Goal: Task Accomplishment & Management: Manage account settings

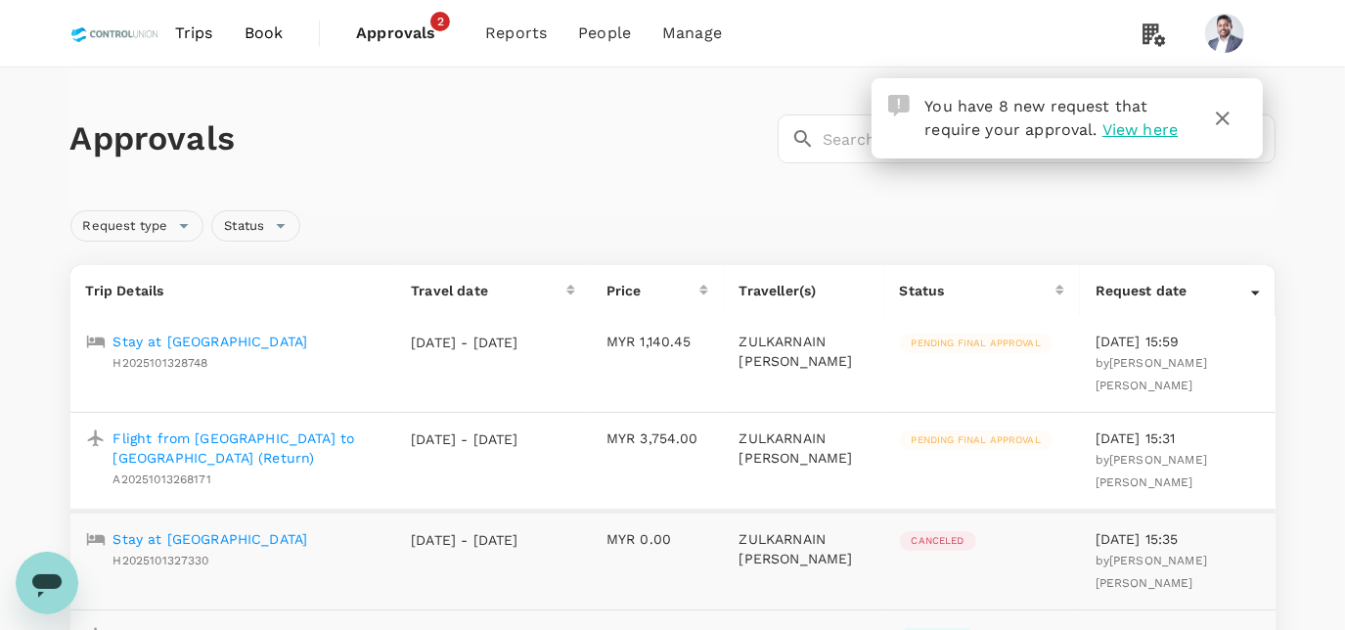
click at [245, 346] on p "Stay at [GEOGRAPHIC_DATA]" at bounding box center [211, 342] width 195 height 20
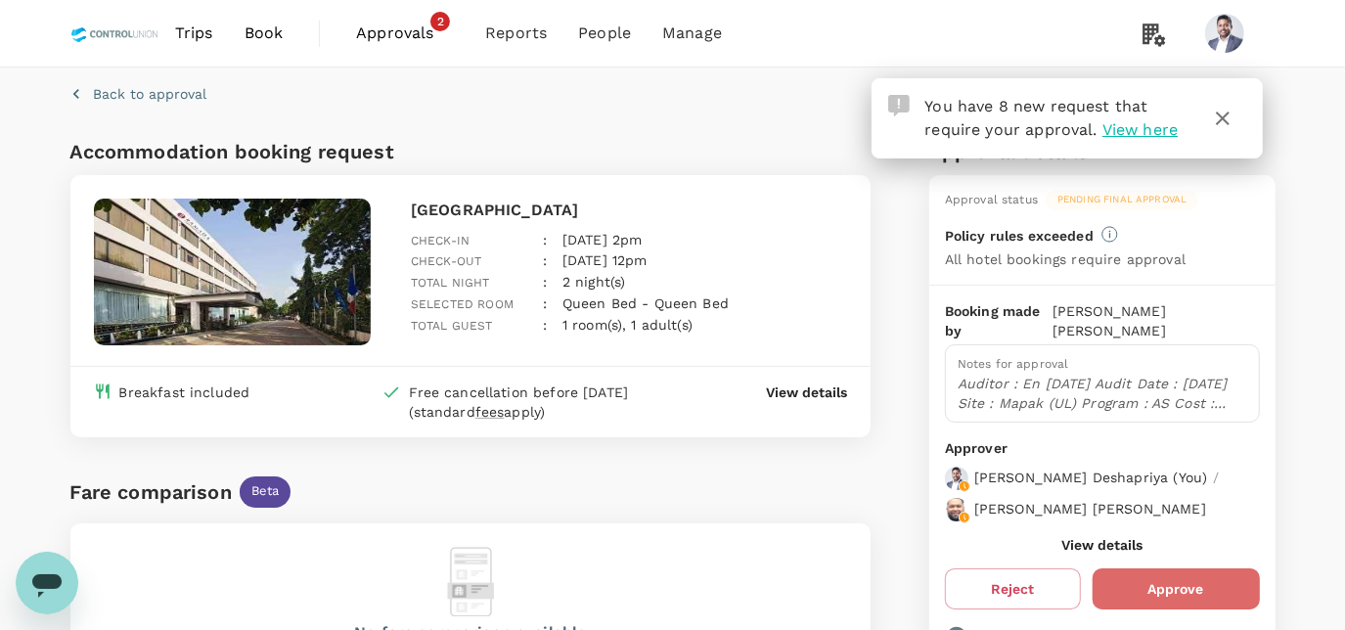
click at [1176, 569] on button "Approve" at bounding box center [1176, 589] width 167 height 41
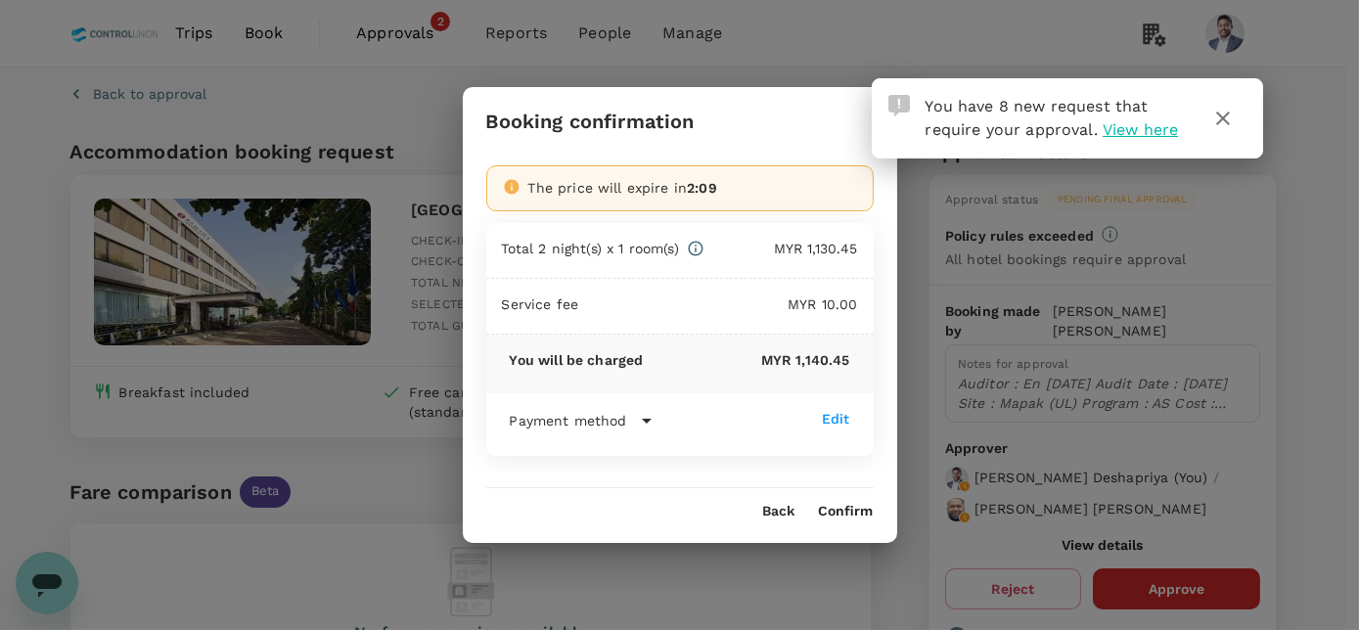
click at [859, 509] on button "Confirm" at bounding box center [846, 512] width 55 height 16
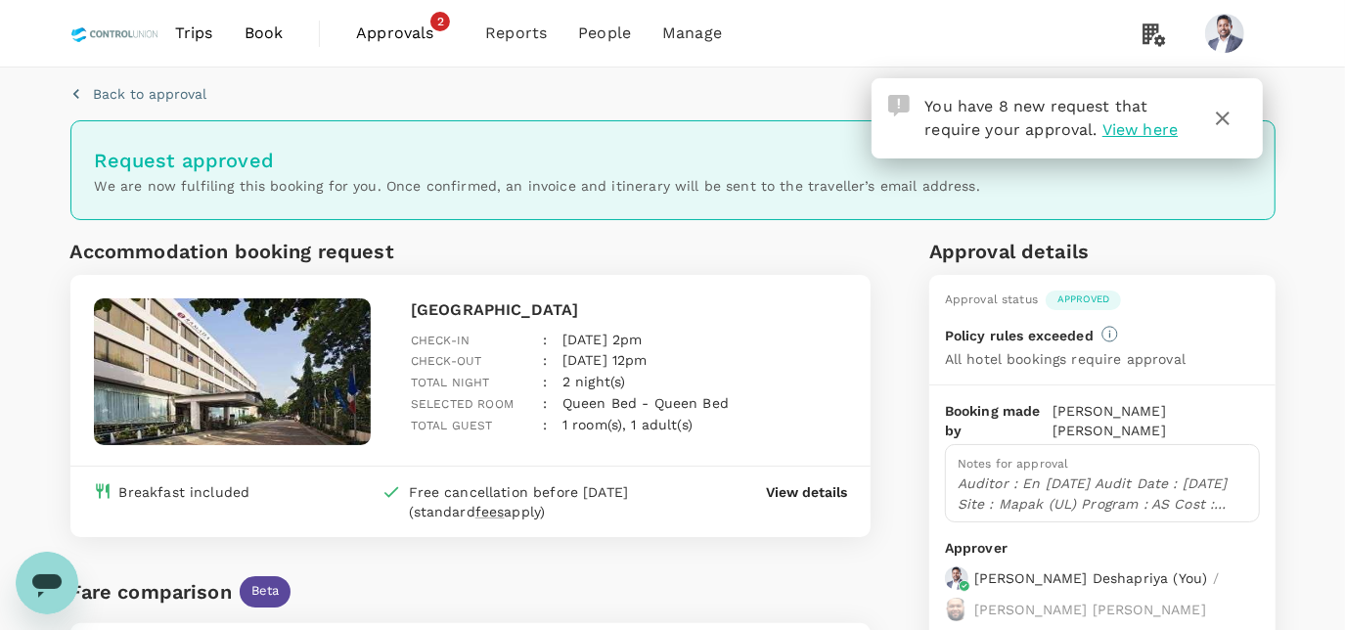
click at [425, 51] on link "Approvals 2" at bounding box center [405, 33] width 129 height 67
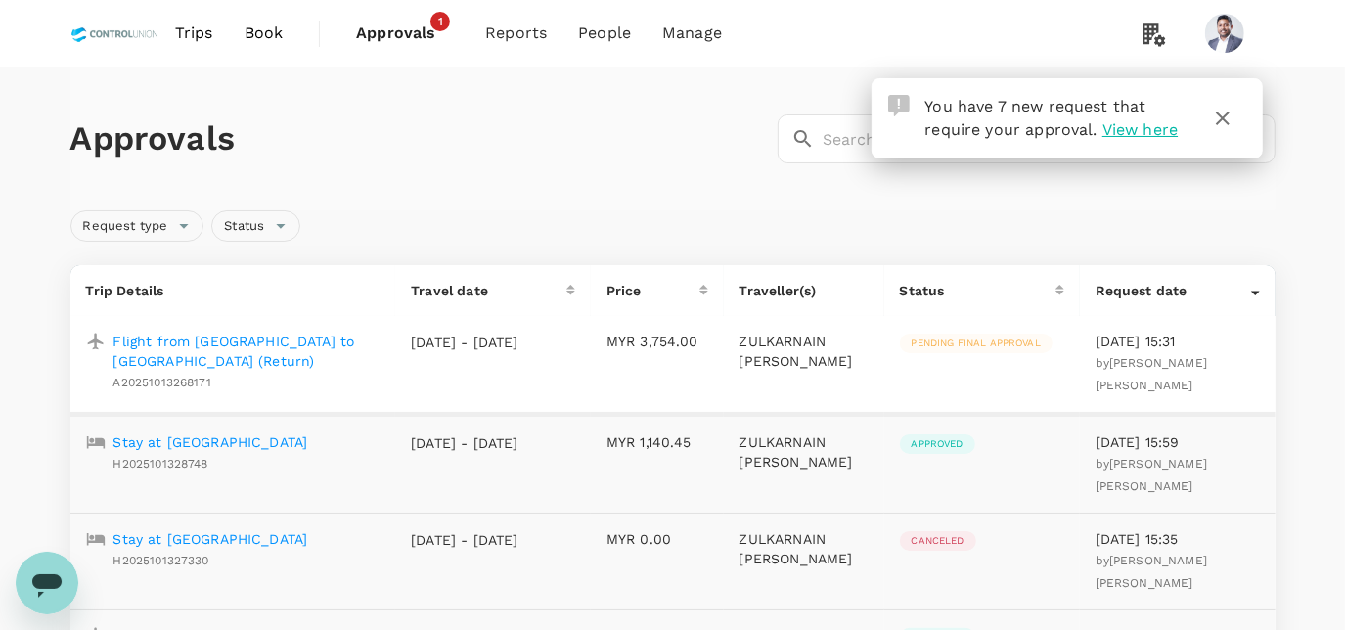
click at [248, 334] on p "Flight from [GEOGRAPHIC_DATA] to [GEOGRAPHIC_DATA] (Return)" at bounding box center [247, 351] width 267 height 39
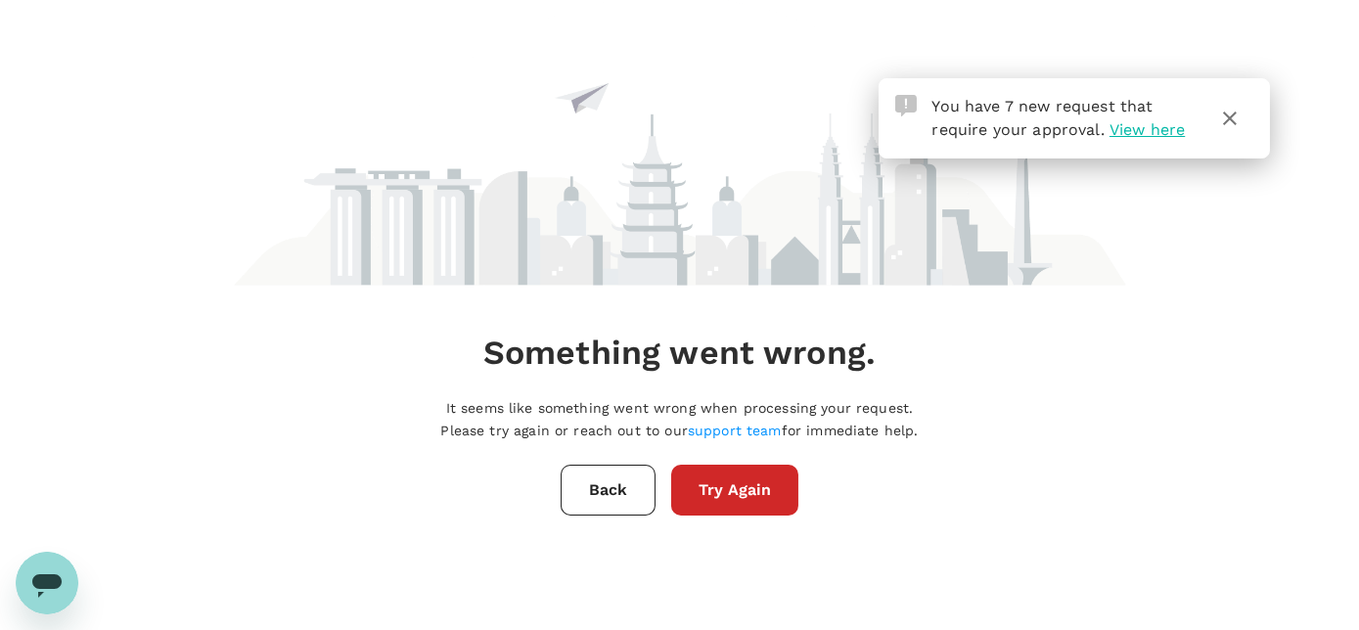
click at [716, 475] on button "Try Again" at bounding box center [734, 490] width 127 height 51
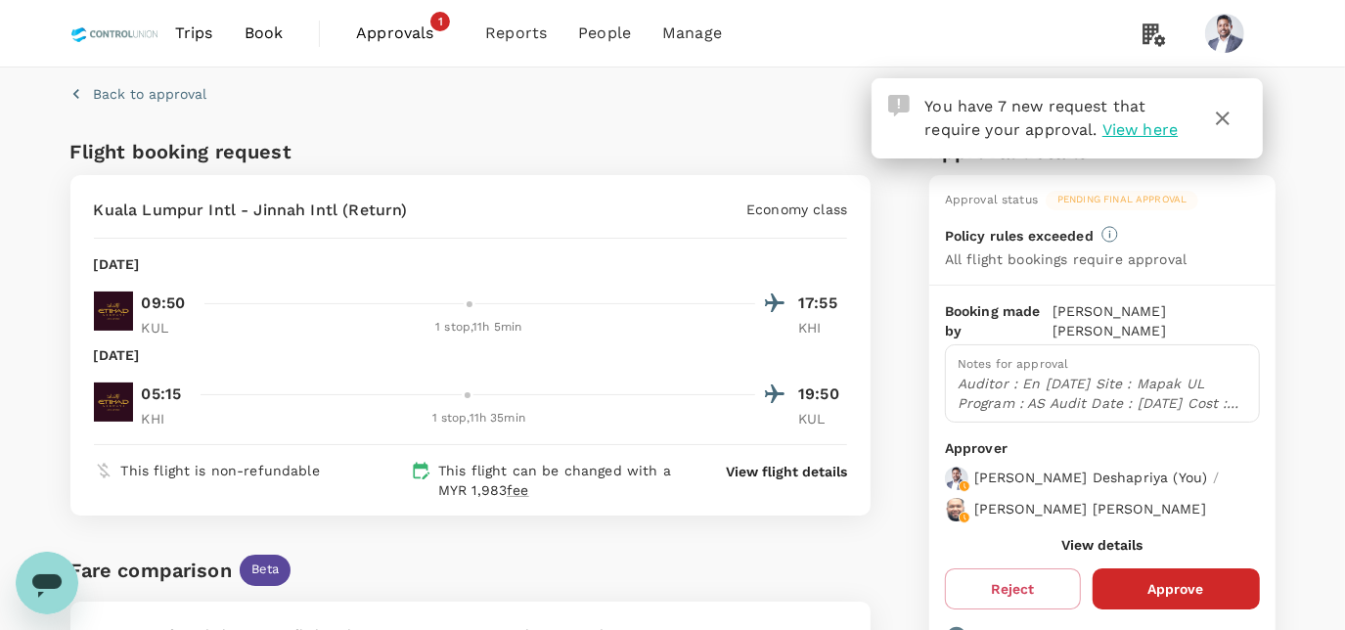
click at [1174, 574] on button "Approve" at bounding box center [1176, 589] width 167 height 41
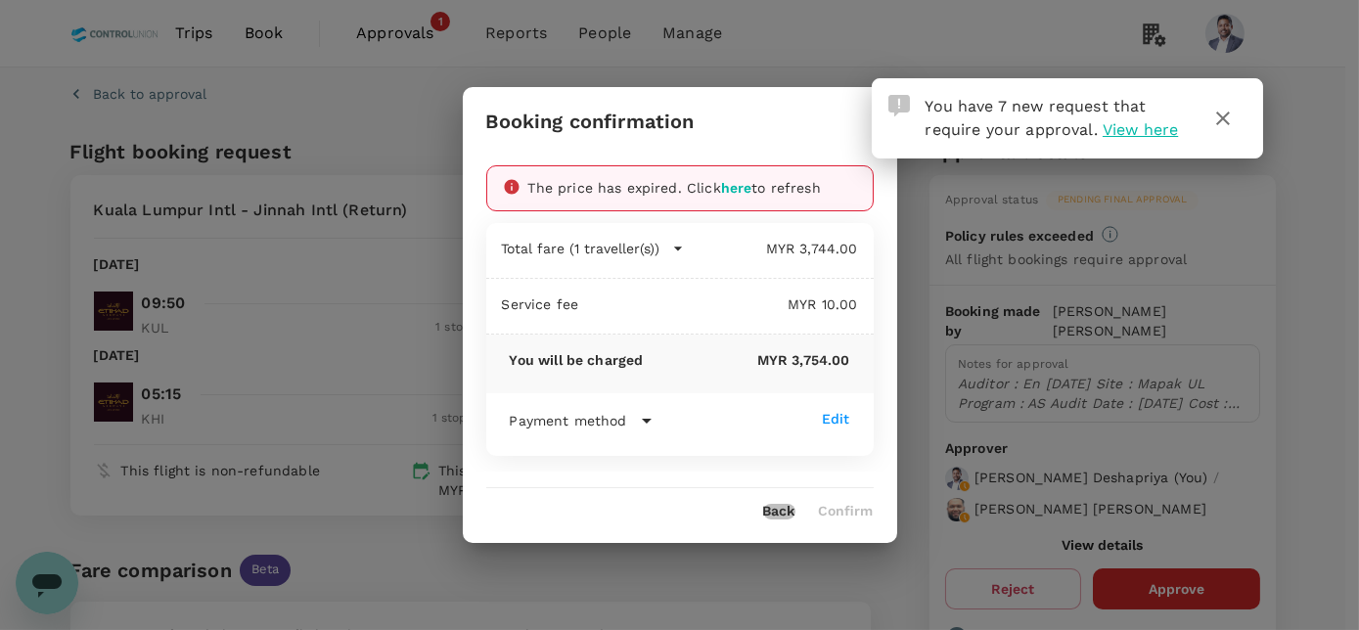
click at [779, 514] on button "Back" at bounding box center [779, 512] width 32 height 16
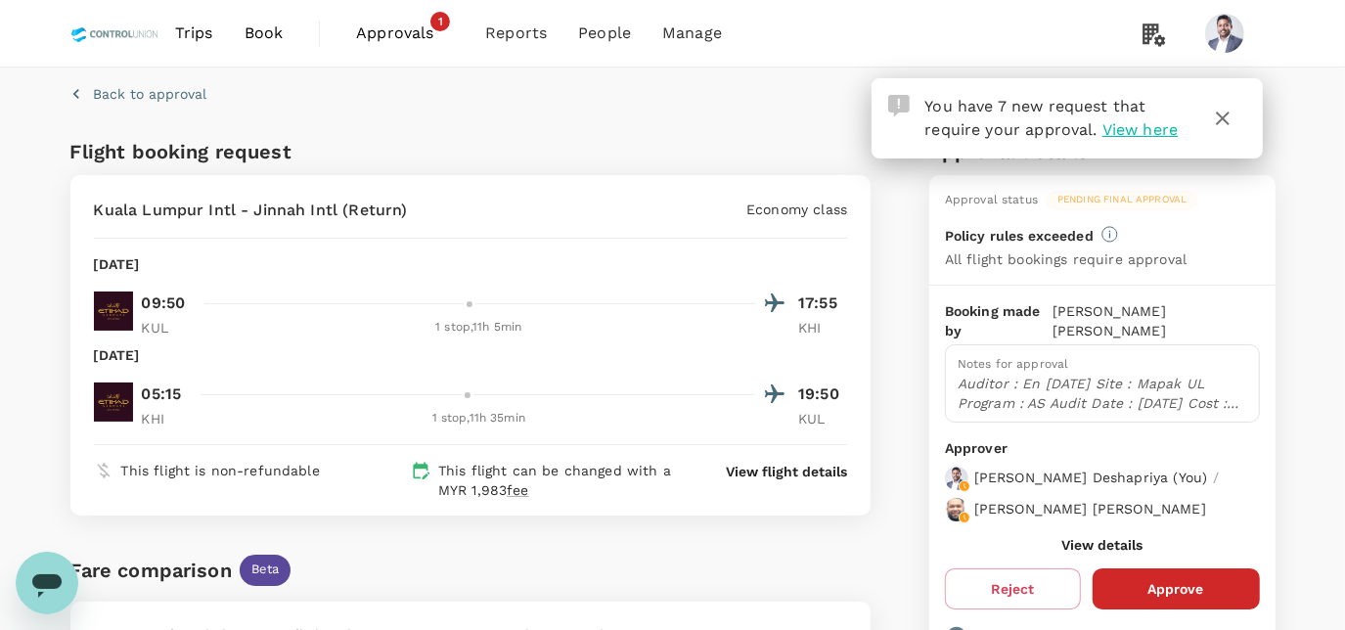
click at [1161, 569] on button "Approve" at bounding box center [1176, 589] width 167 height 41
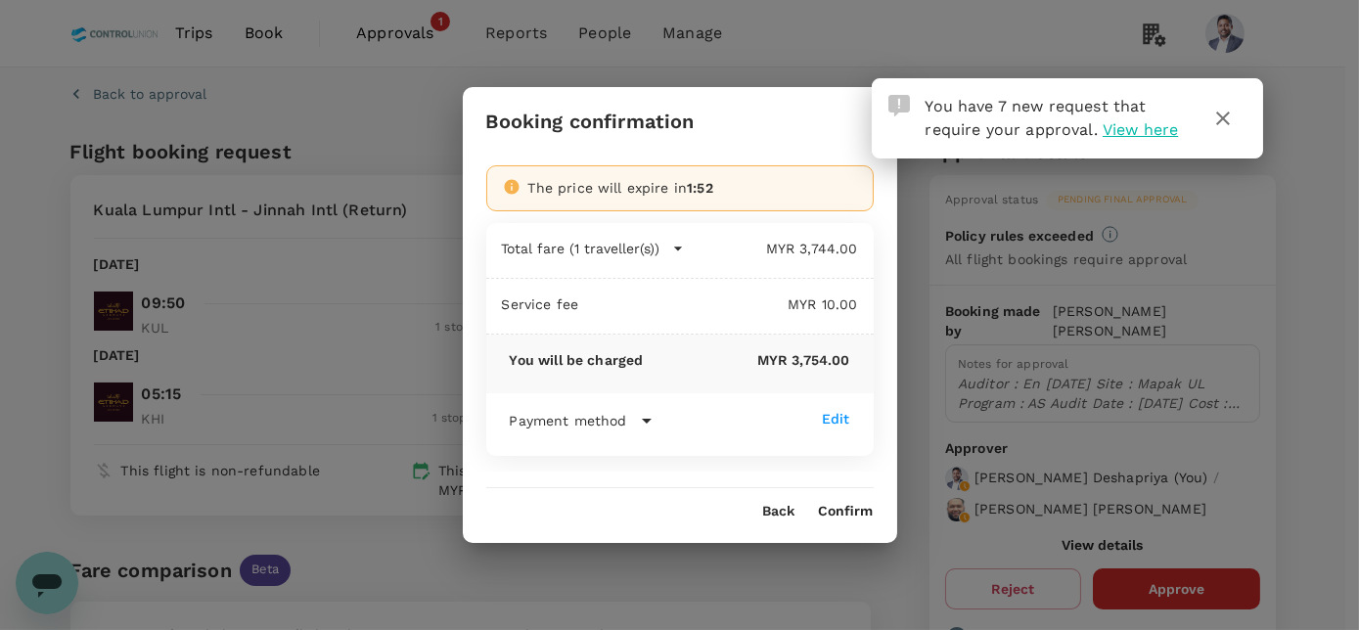
click at [615, 47] on div "Booking confirmation The price will expire in 1:52 Total fare (1 traveller(s)) …" at bounding box center [679, 315] width 1359 height 630
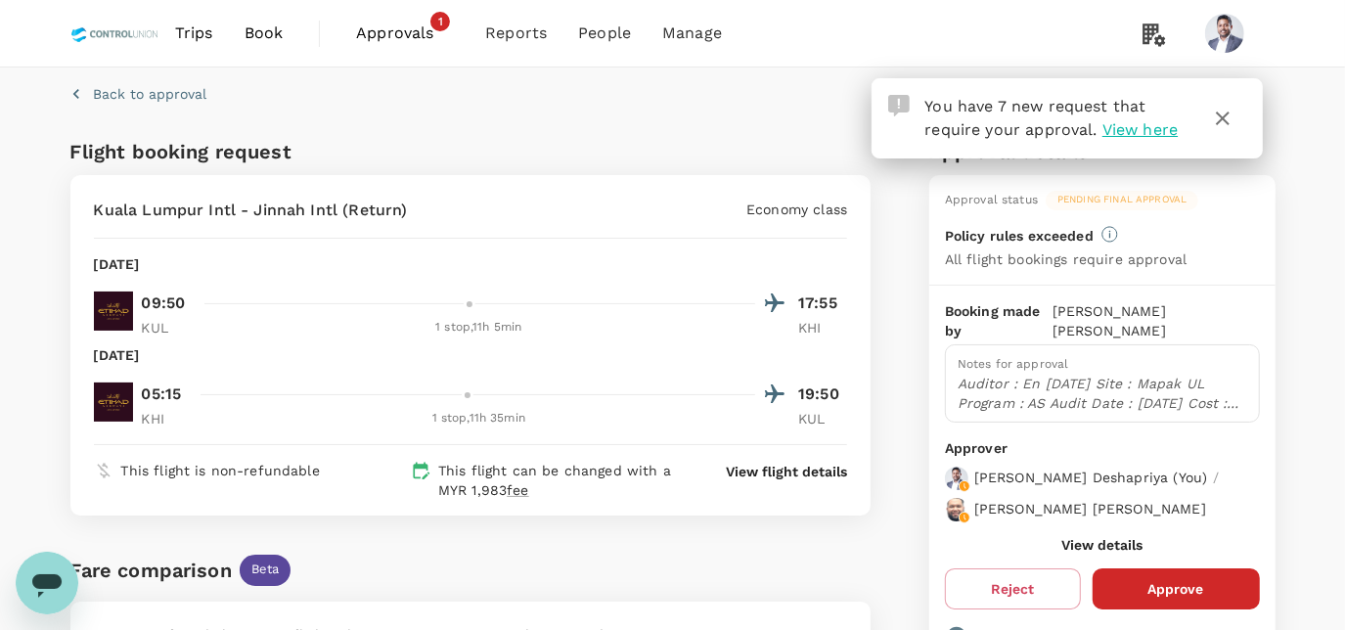
click at [819, 325] on p "KHI" at bounding box center [822, 328] width 49 height 20
drag, startPoint x: 254, startPoint y: 205, endPoint x: 352, endPoint y: 208, distance: 97.9
click at [352, 208] on p "Kuala Lumpur Intl - Jinnah Intl (Return)" at bounding box center [251, 210] width 314 height 23
click at [1065, 377] on p "Auditor : En Zul Site : Mapak UL Program : AS Audit Date : 20th Oct 2025 Cost :…" at bounding box center [1103, 393] width 290 height 39
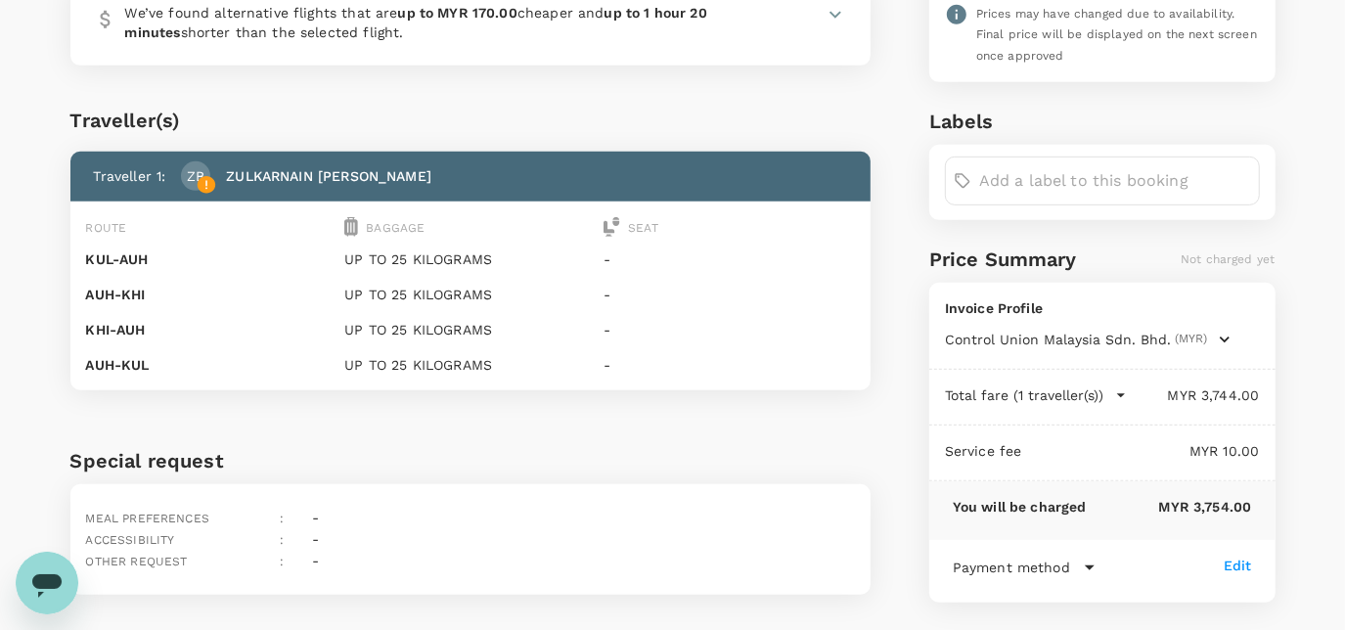
scroll to position [88, 0]
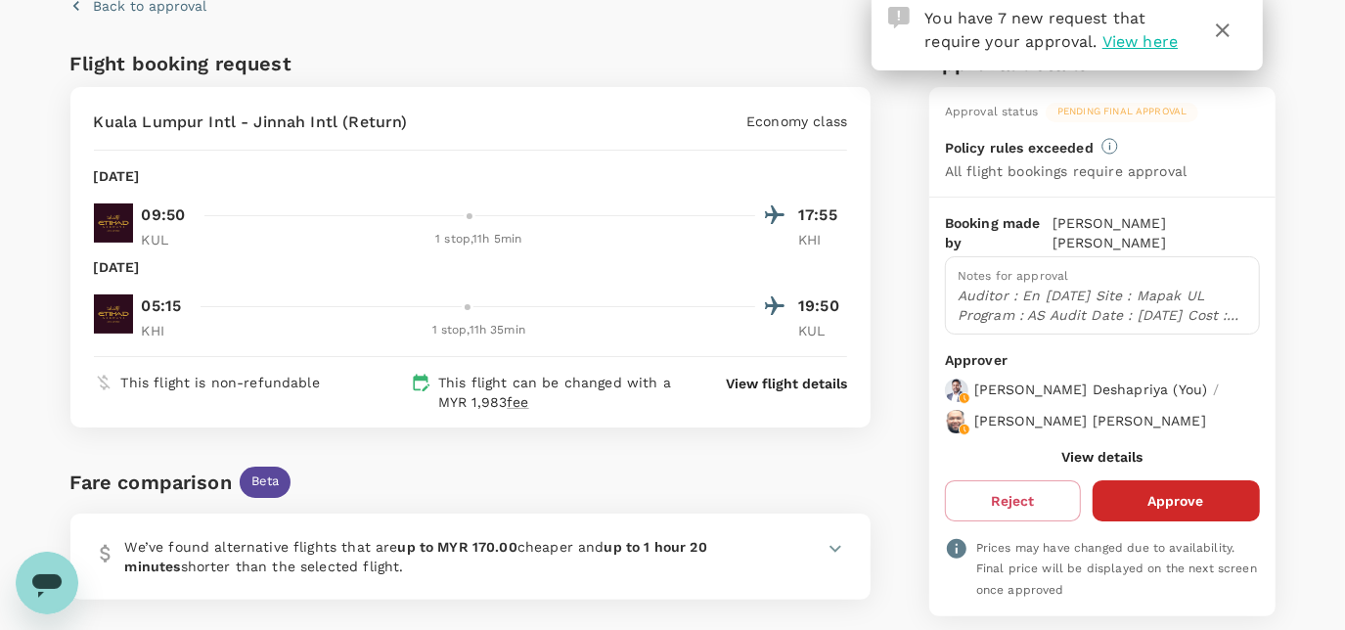
click at [1192, 480] on button "Approve" at bounding box center [1176, 500] width 167 height 41
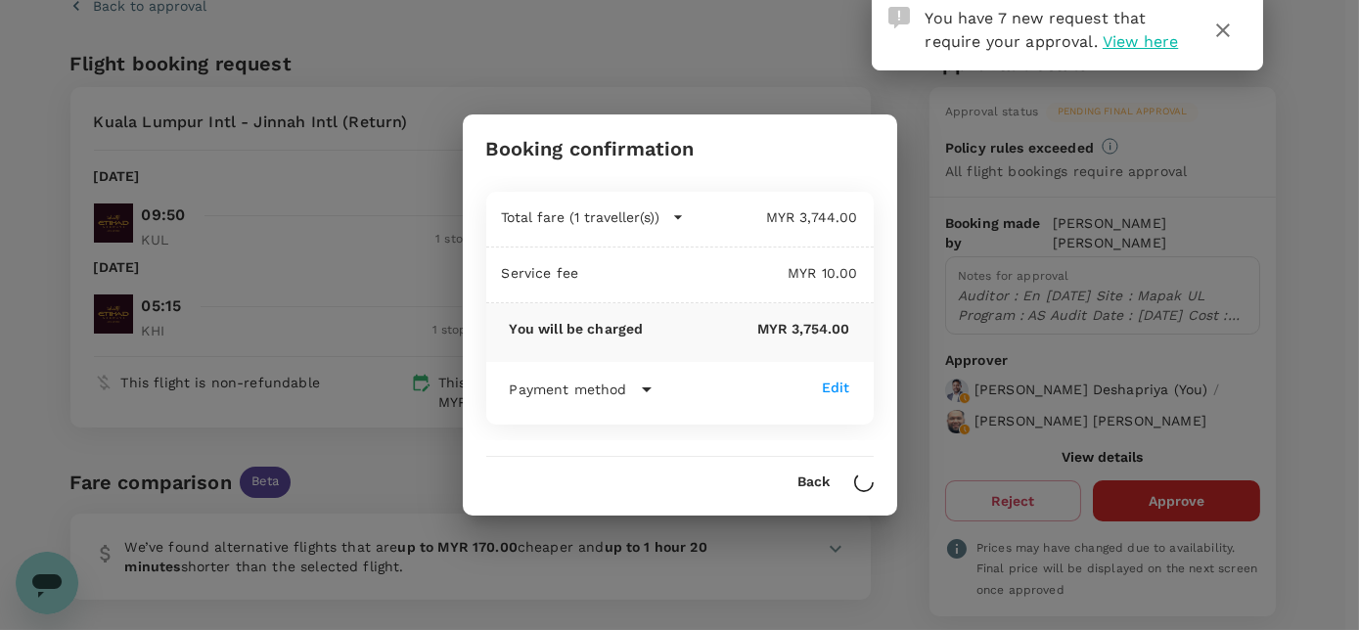
click at [800, 479] on button "Back" at bounding box center [814, 483] width 32 height 16
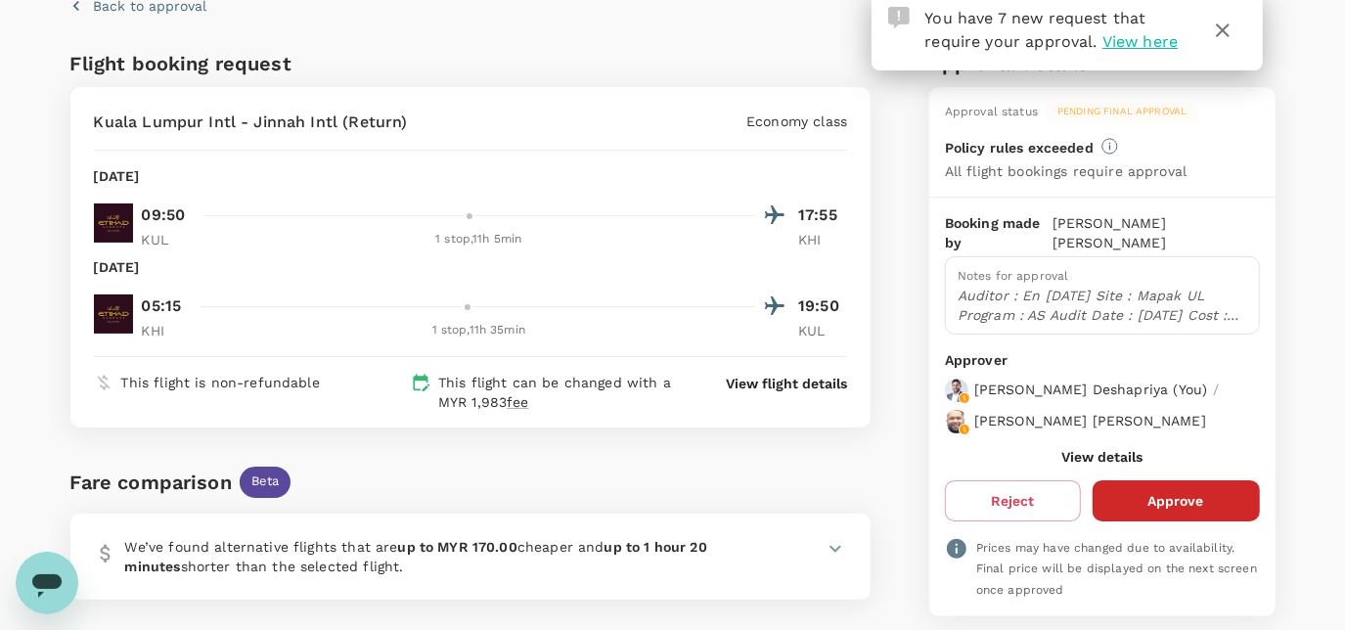
click at [1142, 480] on button "Approve" at bounding box center [1176, 500] width 167 height 41
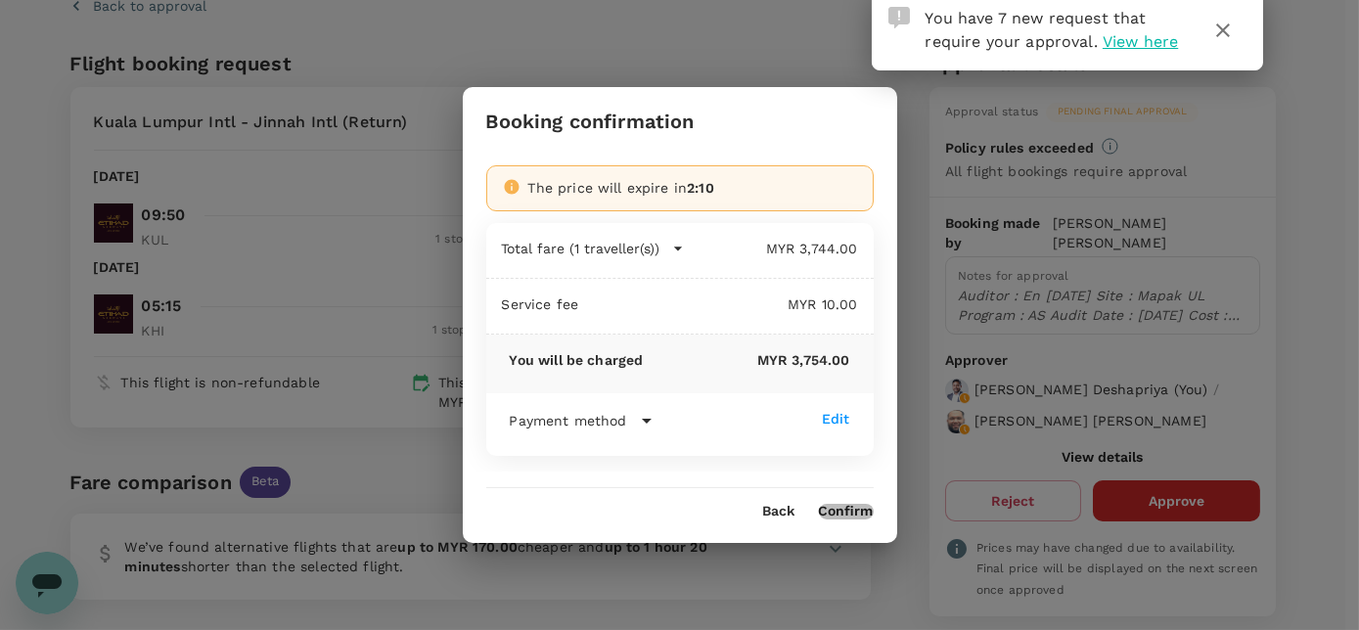
click at [862, 509] on button "Confirm" at bounding box center [846, 512] width 55 height 16
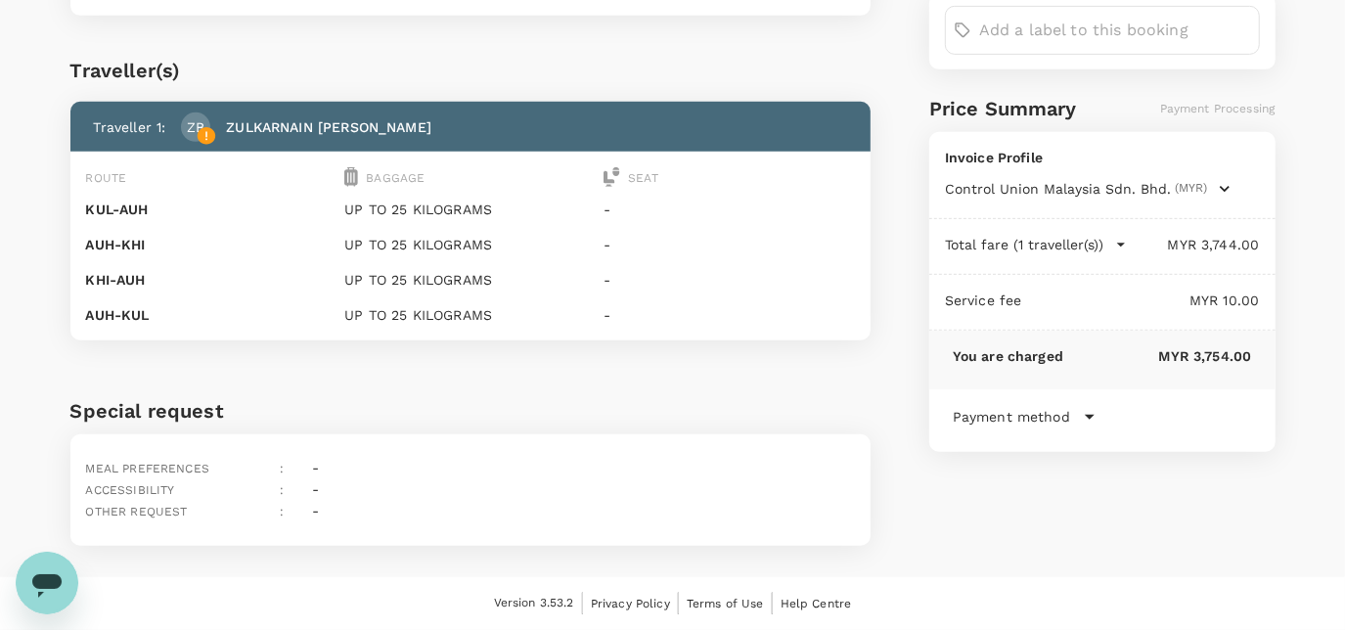
scroll to position [0, 0]
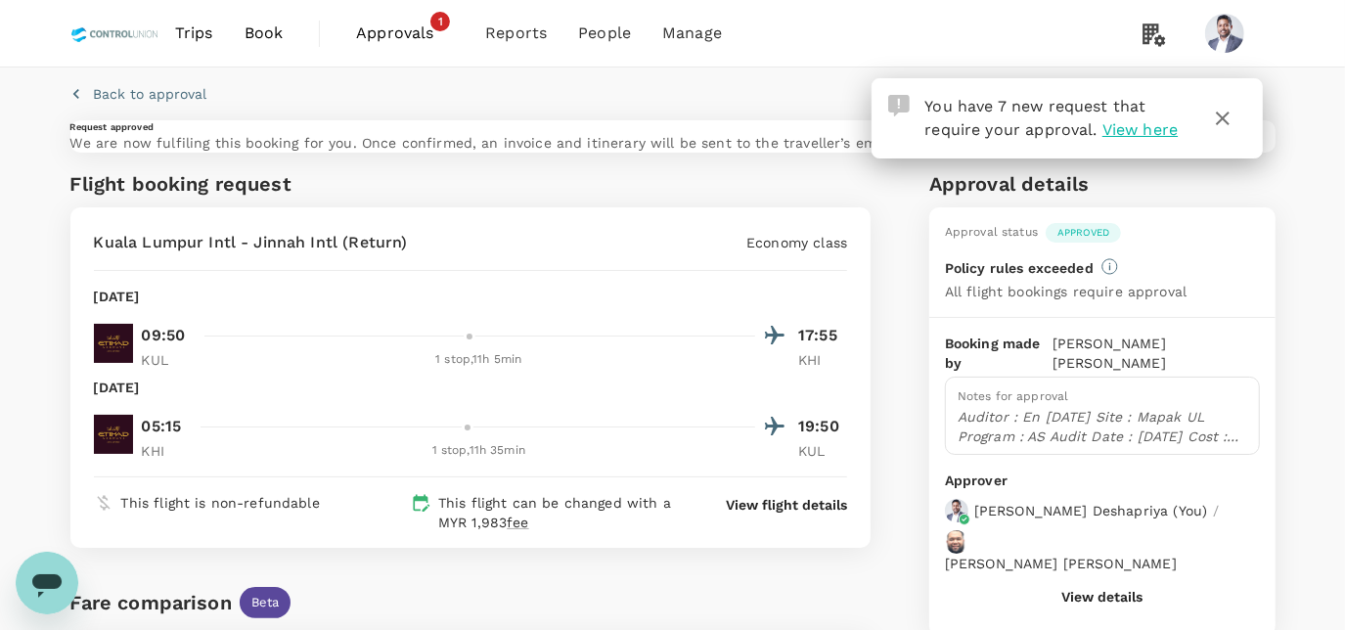
click at [412, 23] on span "Approvals" at bounding box center [405, 33] width 98 height 23
